Goal: Information Seeking & Learning: Find specific fact

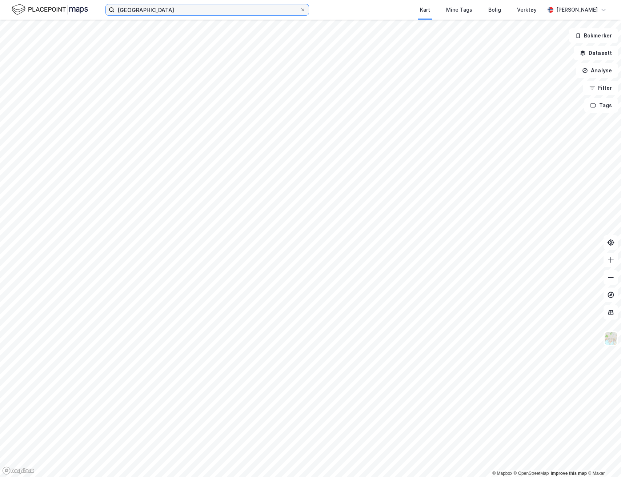
click at [136, 9] on input "[GEOGRAPHIC_DATA]" at bounding box center [206, 9] width 185 height 11
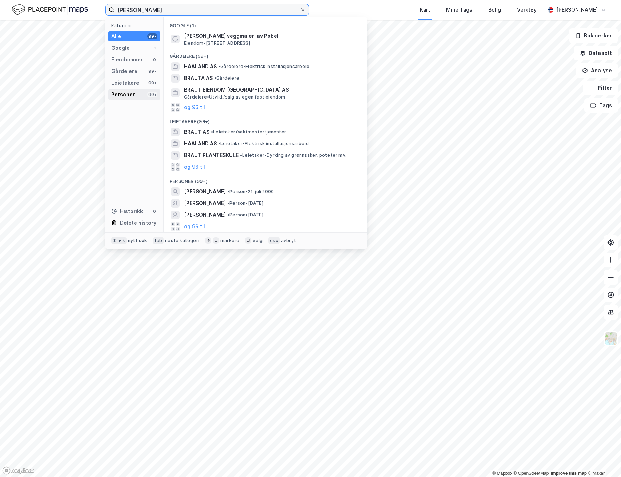
type input "[PERSON_NAME]"
click at [136, 90] on div "Personer 99+" at bounding box center [134, 94] width 52 height 10
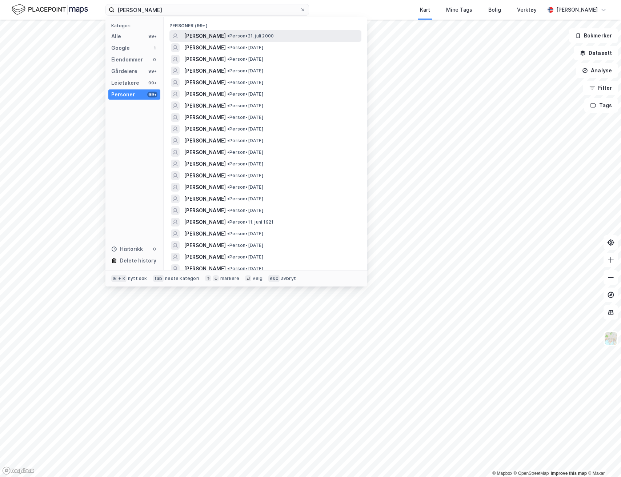
click at [223, 36] on span "[PERSON_NAME]" at bounding box center [205, 36] width 42 height 9
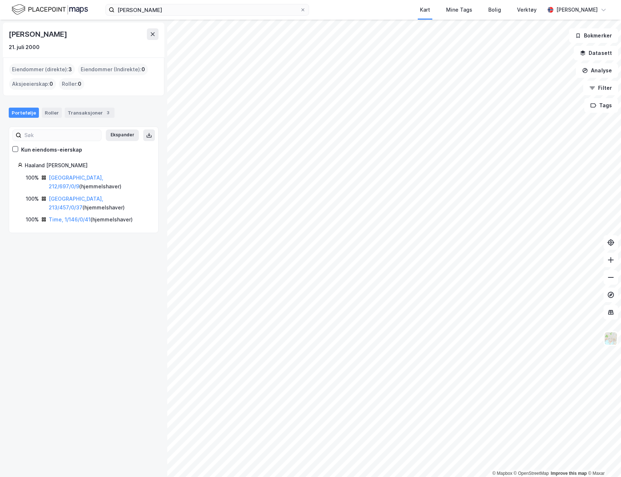
click at [87, 103] on div "Portefølje Roller Transaksjoner 3" at bounding box center [83, 110] width 167 height 22
click at [87, 110] on div "Transaksjoner 3" at bounding box center [90, 113] width 50 height 10
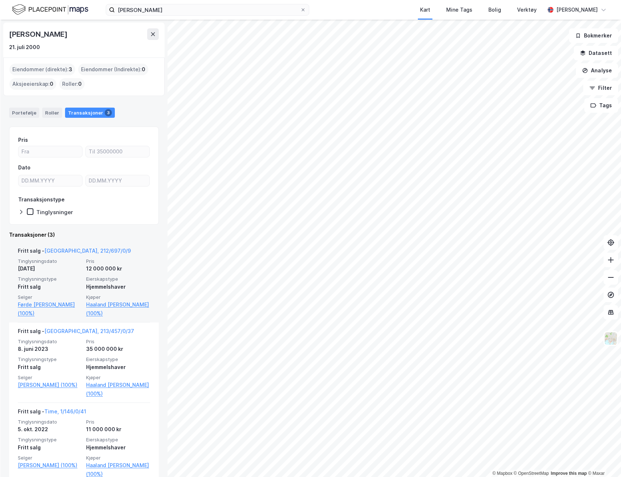
scroll to position [15, 0]
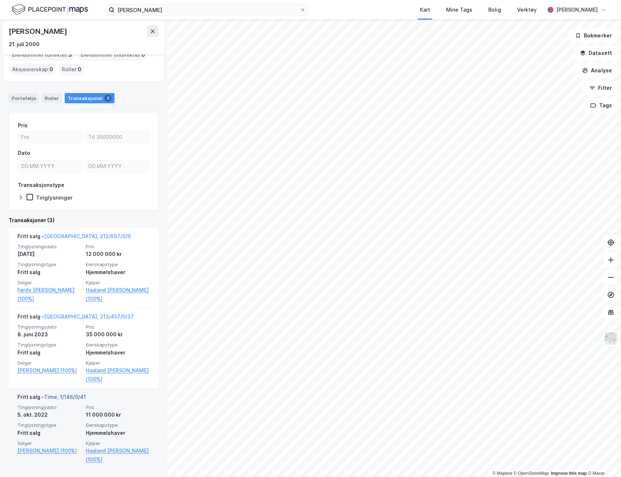
click at [71, 397] on link "Time, 1/146/0/41" at bounding box center [65, 397] width 42 height 6
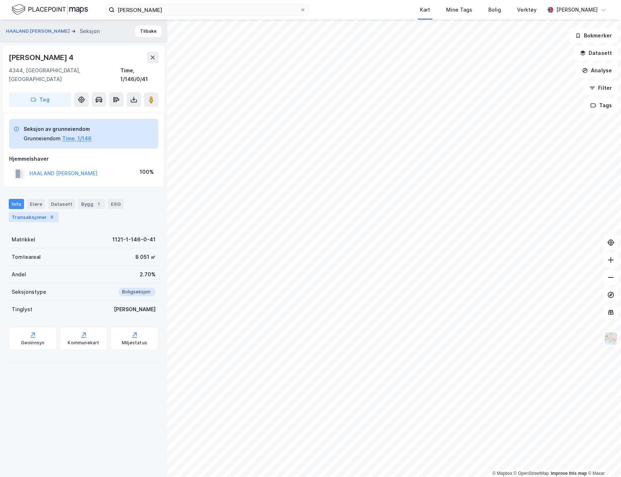
click at [44, 212] on div "Transaksjoner 6" at bounding box center [34, 217] width 50 height 10
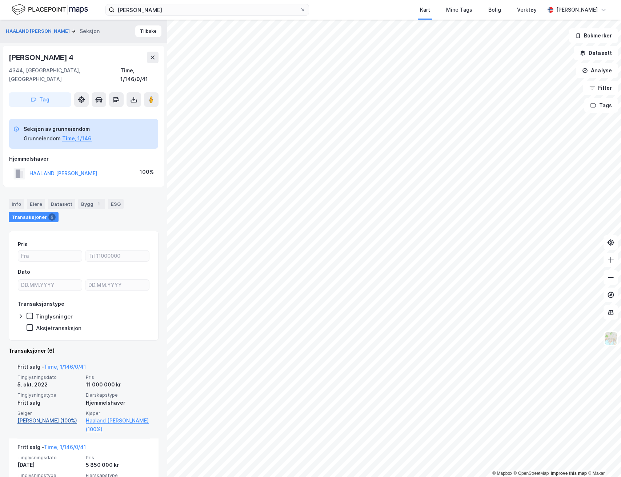
click at [41, 416] on link "[PERSON_NAME] (100%)" at bounding box center [49, 420] width 64 height 9
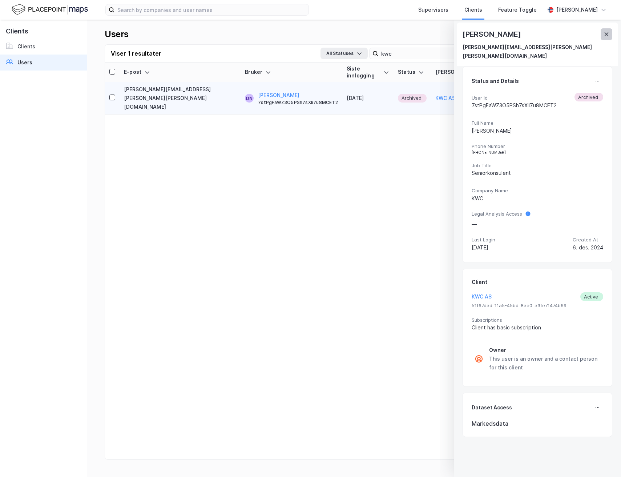
click at [609, 32] on button at bounding box center [607, 34] width 12 height 12
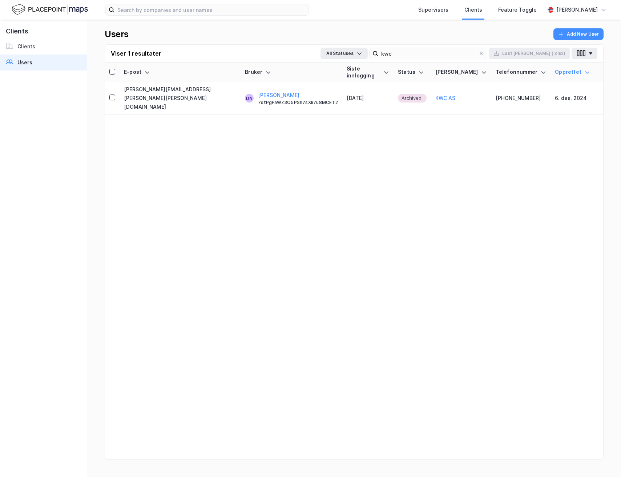
click at [292, 64] on th "Bruker" at bounding box center [292, 73] width 102 height 20
